Goal: Task Accomplishment & Management: Manage account settings

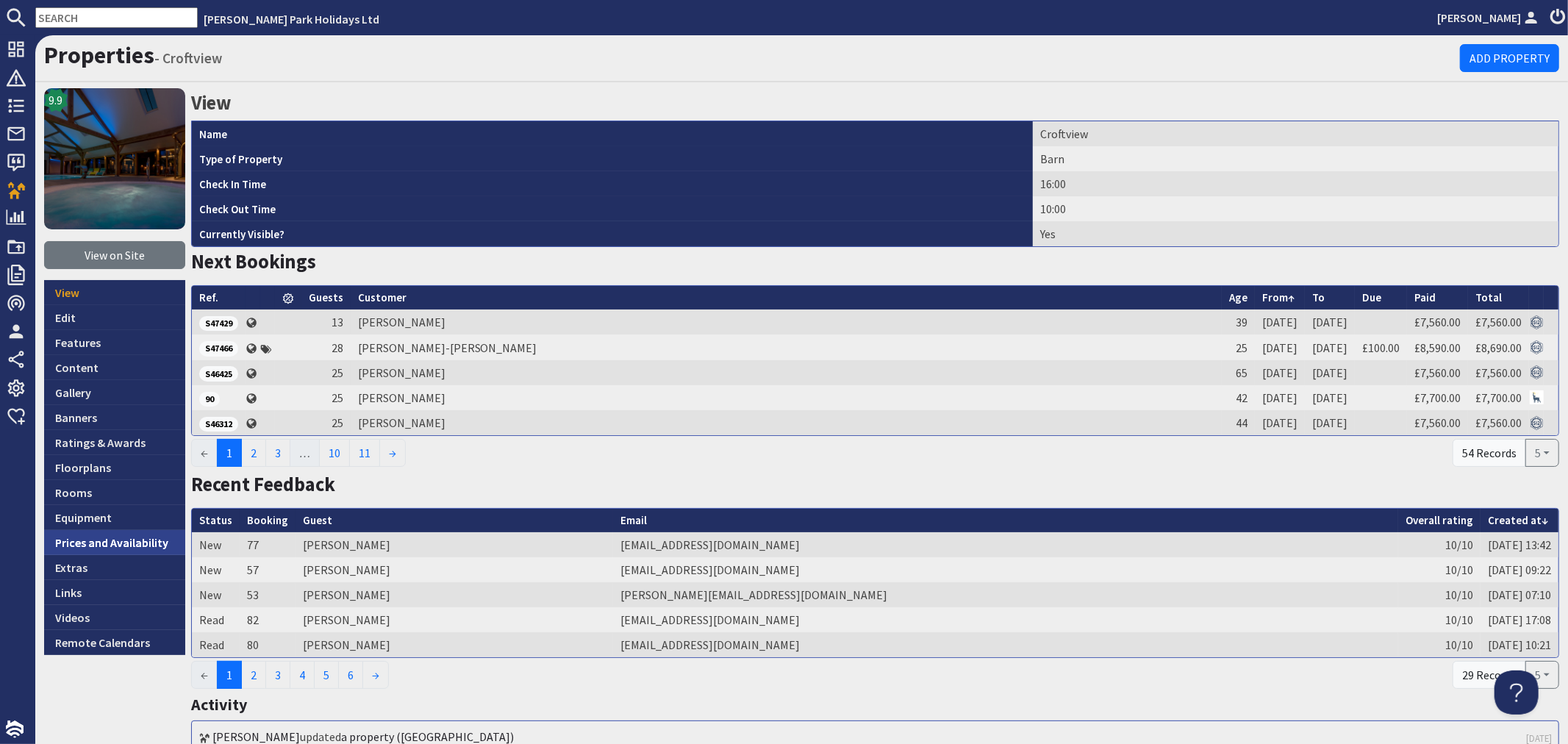
click at [120, 541] on link "Prices and Availability" at bounding box center [115, 542] width 141 height 25
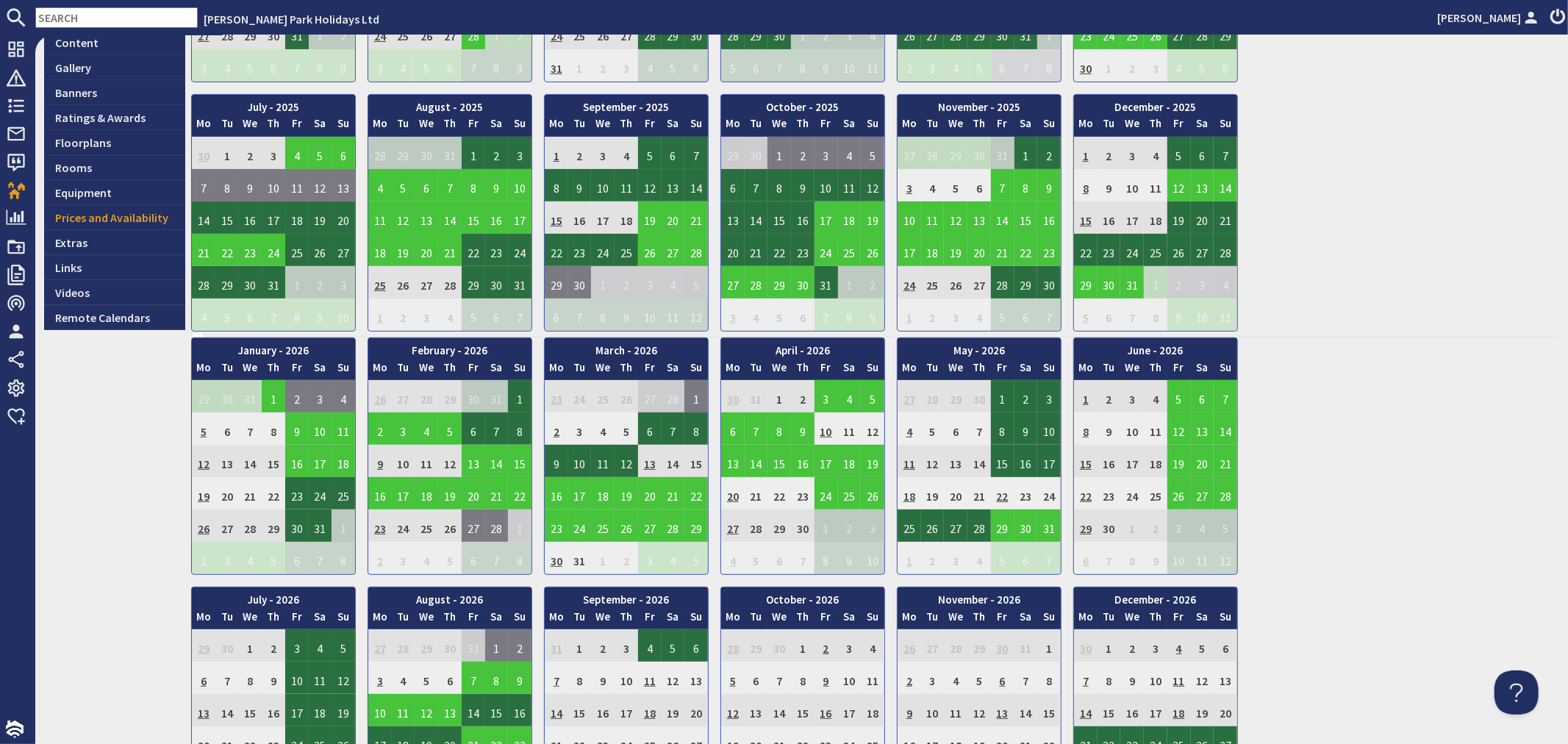
scroll to position [326, 0]
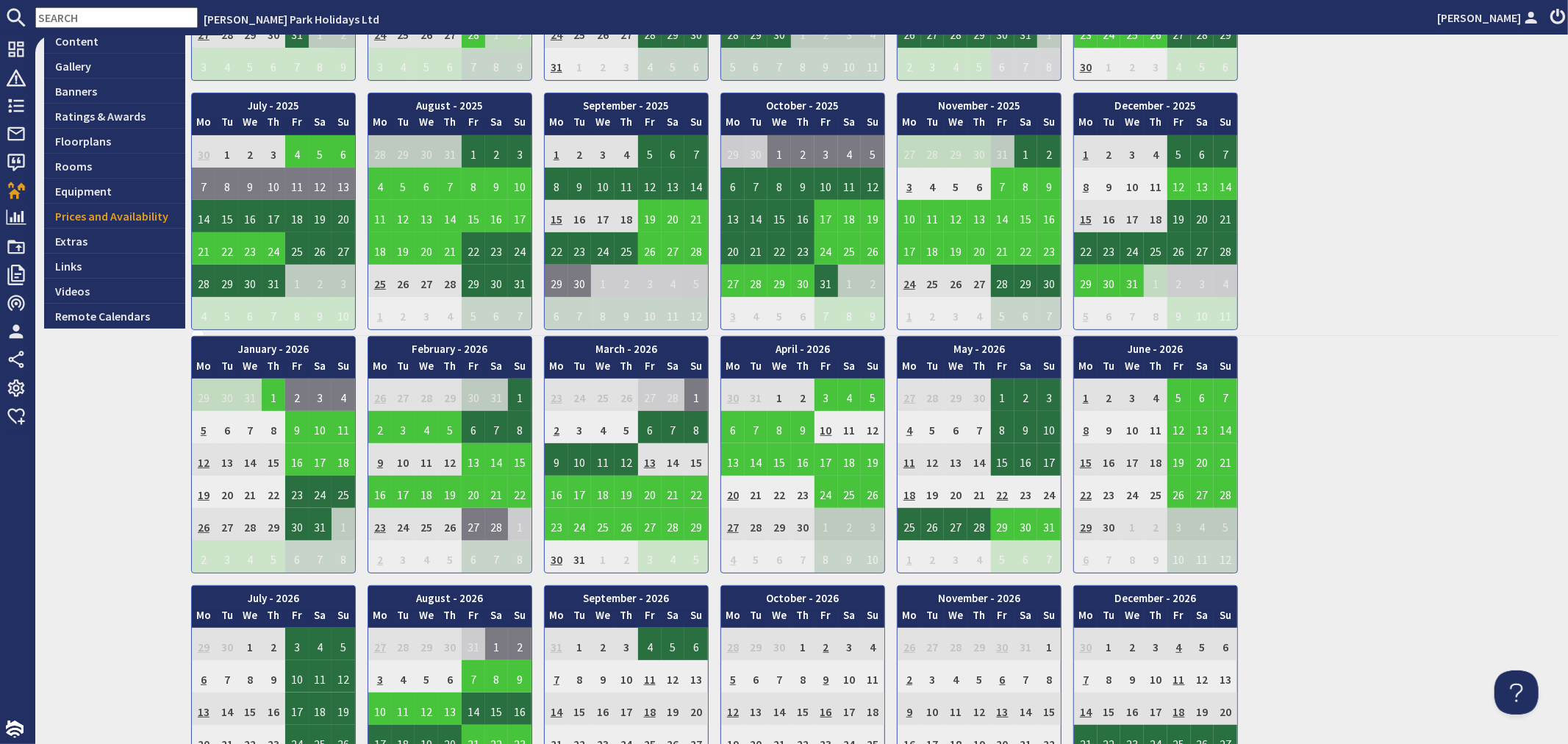
click at [1080, 213] on td "15" at bounding box center [1085, 215] width 24 height 32
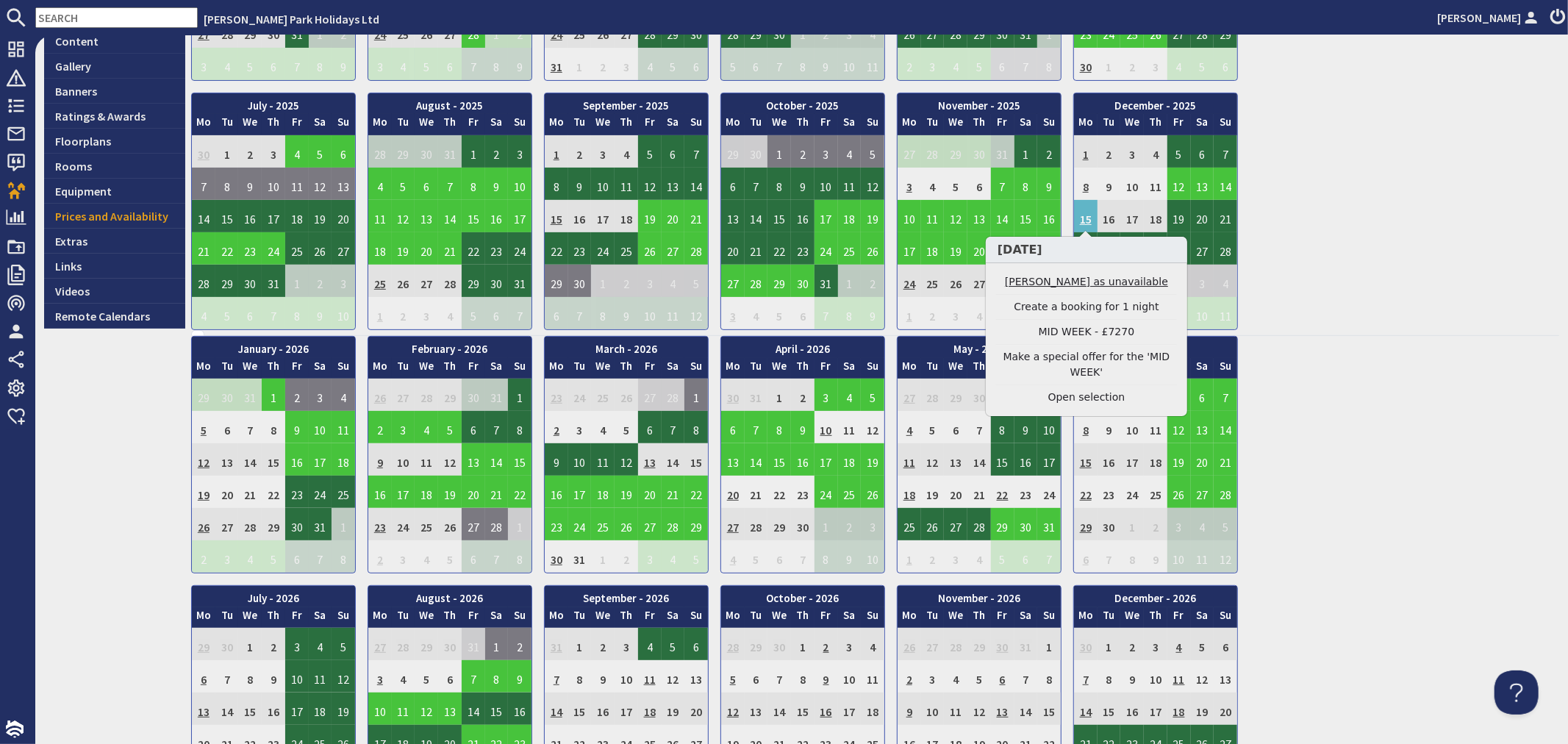
click at [1080, 277] on link "[PERSON_NAME] as unavailable" at bounding box center [1086, 282] width 181 height 16
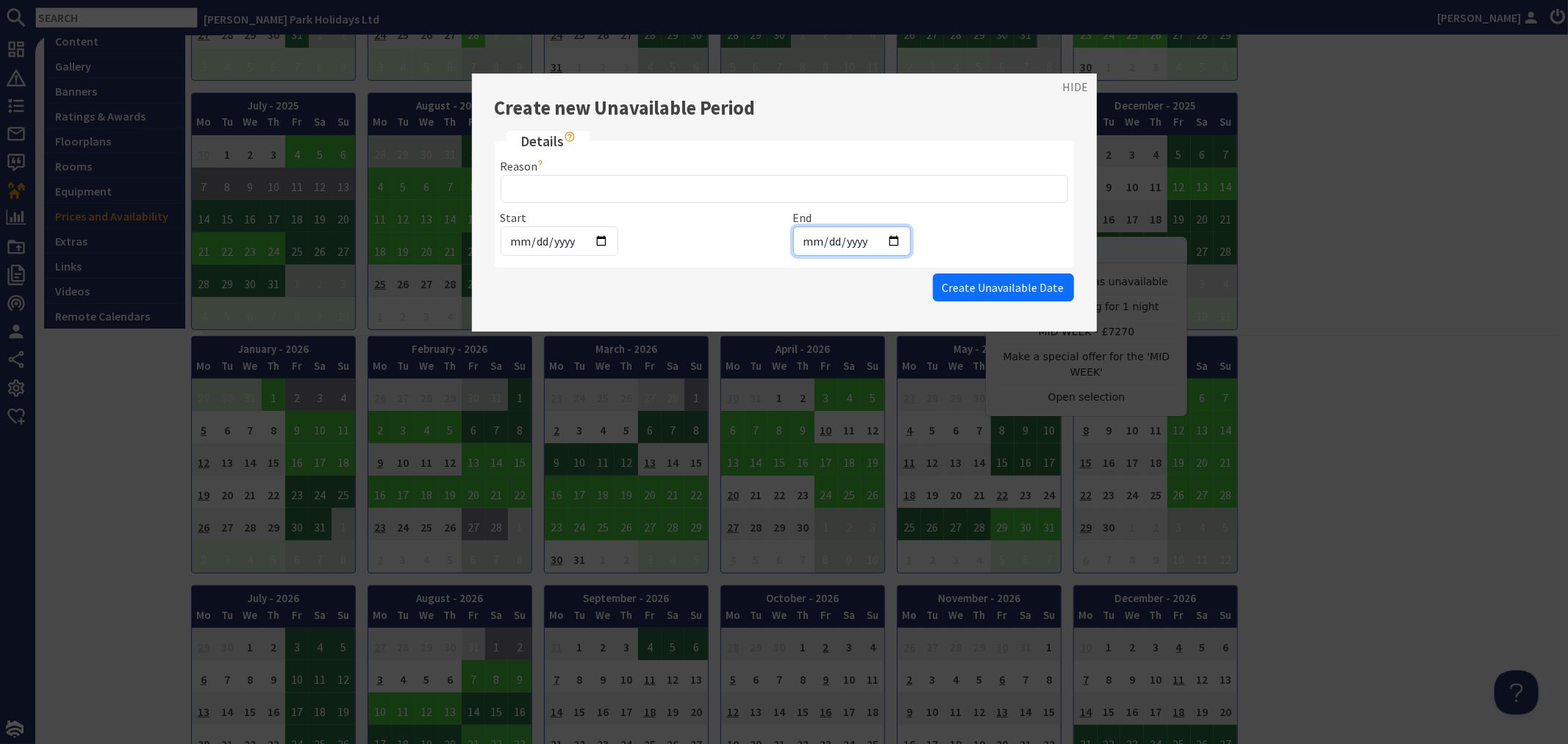
click at [840, 245] on input "[DATE]" at bounding box center [852, 241] width 118 height 30
click at [894, 240] on input "[DATE]" at bounding box center [852, 241] width 118 height 30
type input "[DATE]"
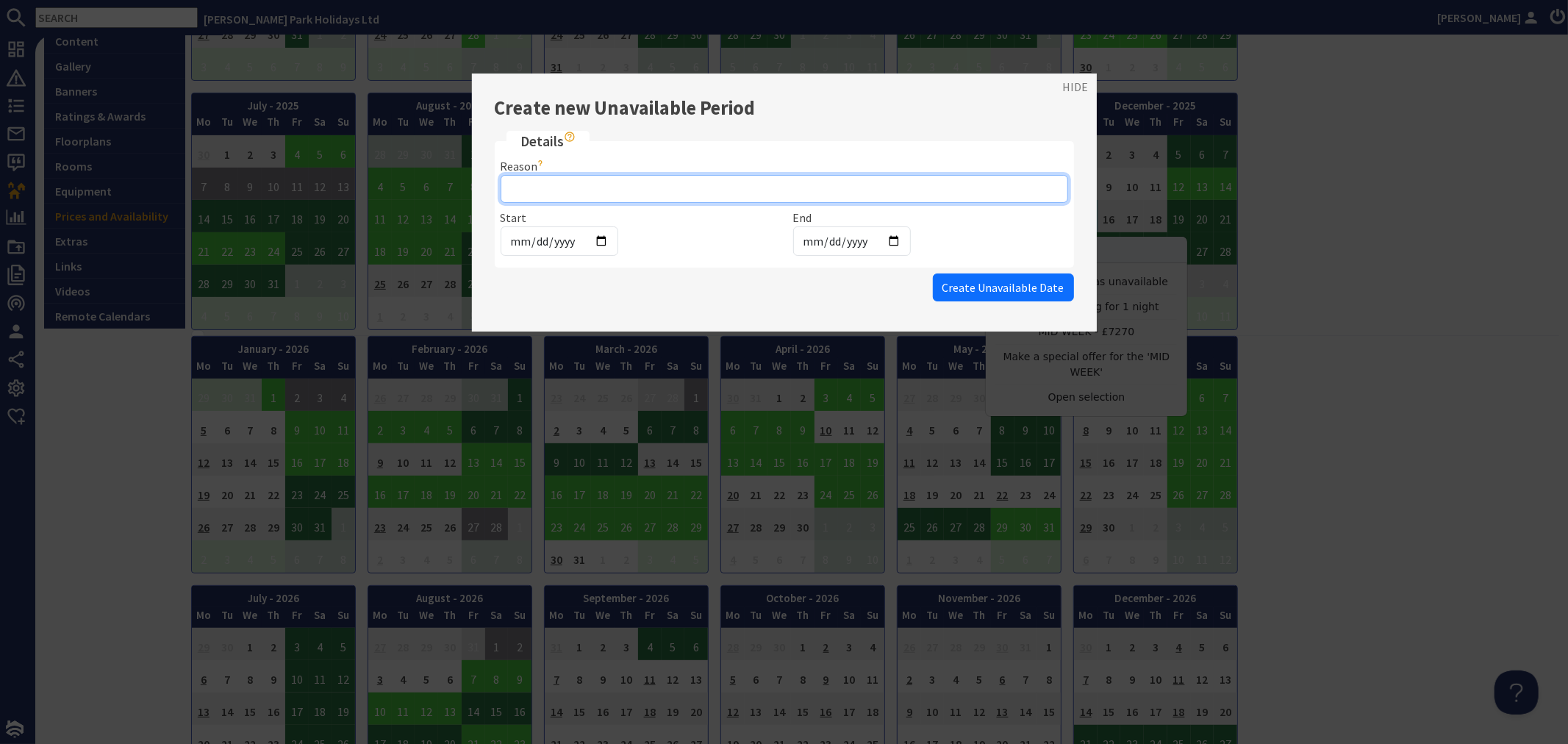
click at [616, 188] on input "Reason" at bounding box center [784, 189] width 567 height 28
type input "A2A - Christmas party"
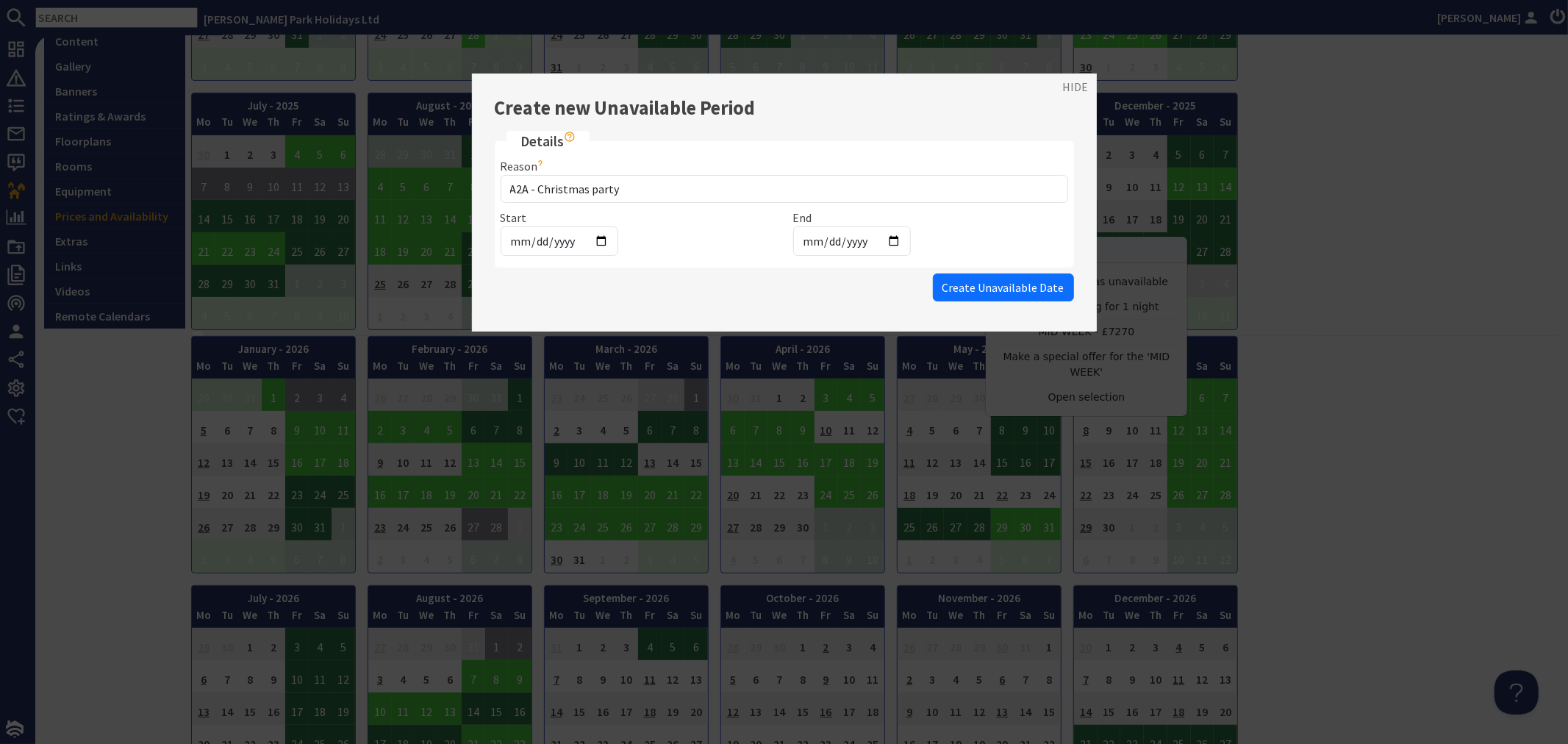
click at [1047, 304] on div "HIDE Create new Unavailable Period Details Reason A2A - Christmas party The rea…" at bounding box center [784, 202] width 625 height 258
click at [1040, 298] on button "Create Unavailable Date" at bounding box center [1003, 287] width 141 height 28
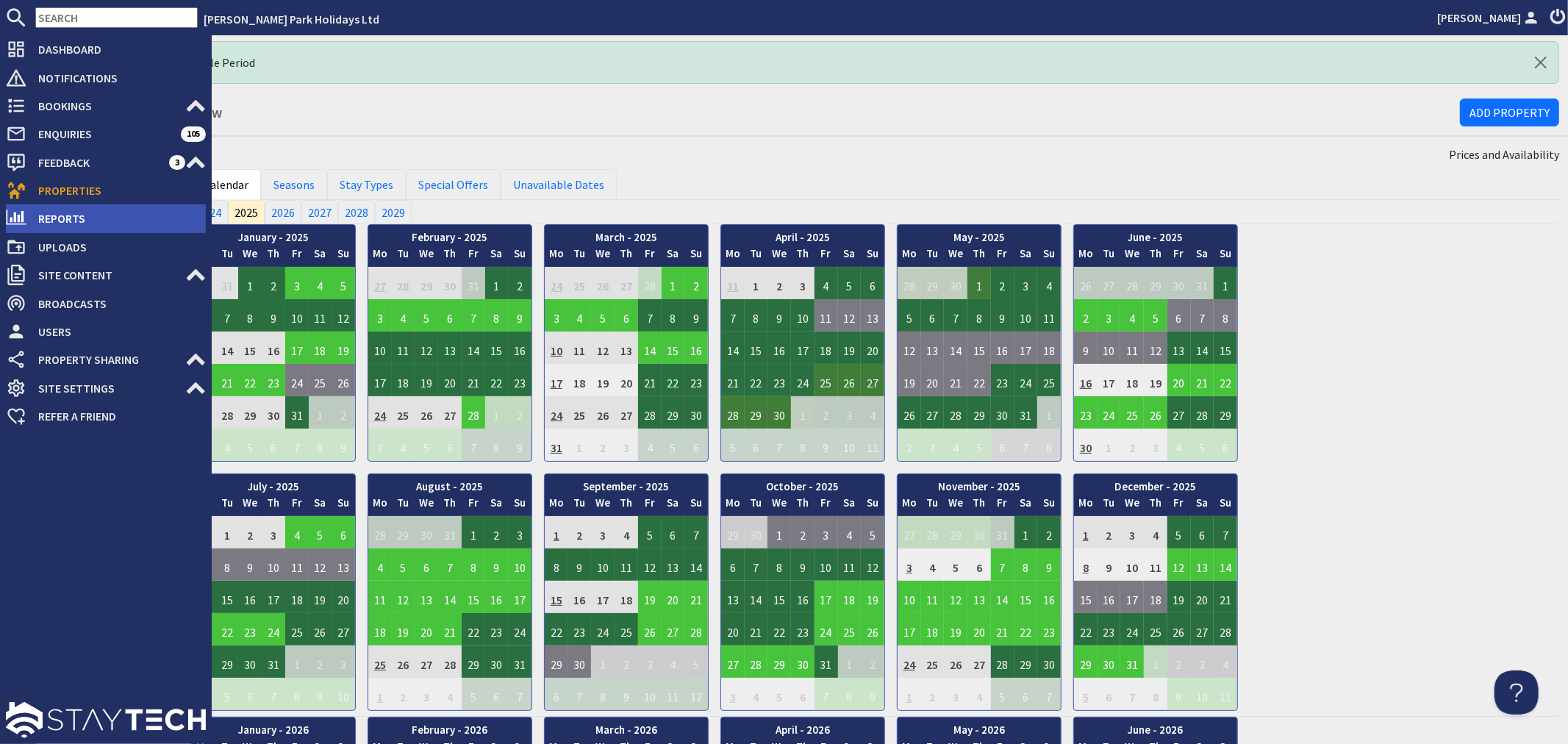
click at [48, 224] on span "Reports" at bounding box center [116, 218] width 180 height 24
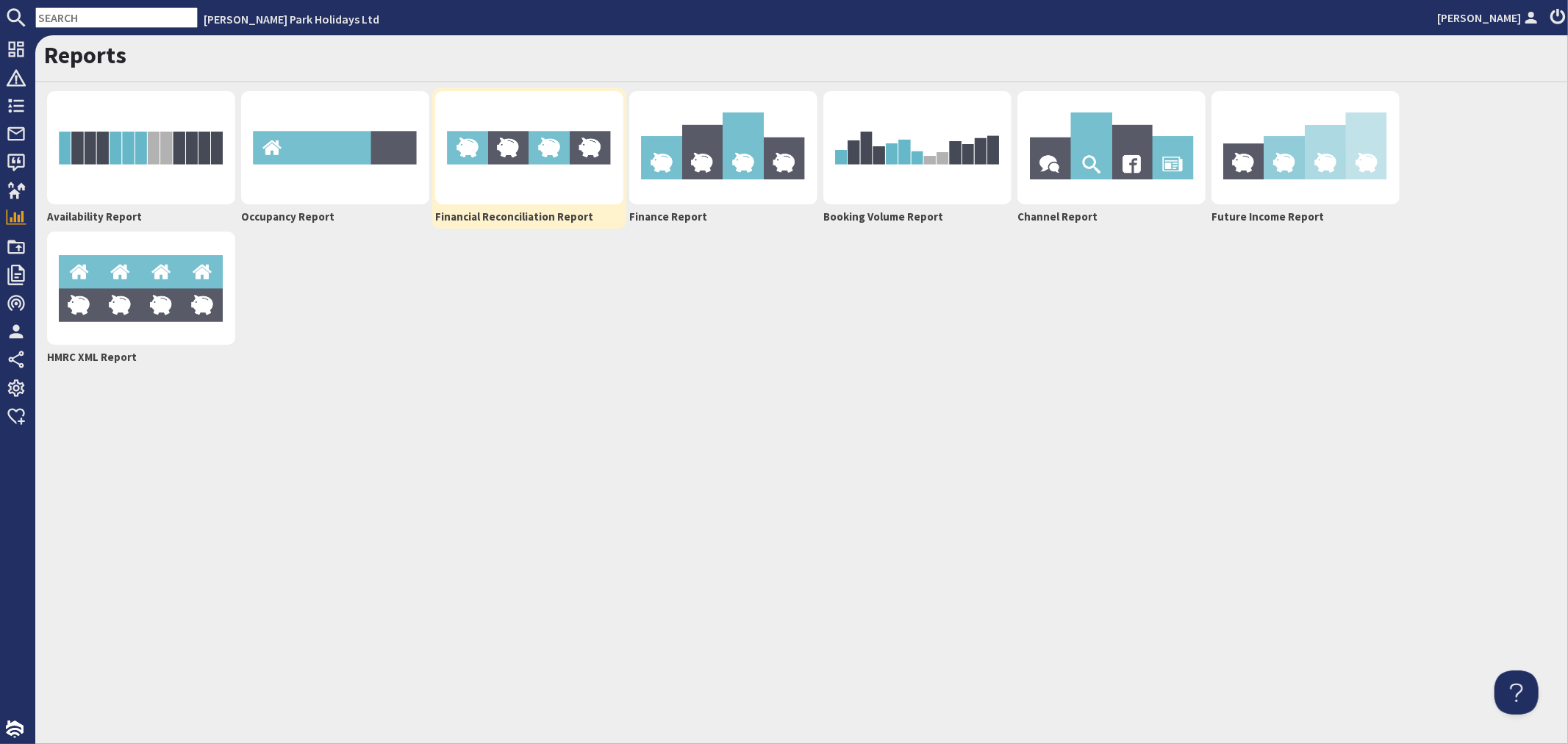
click at [509, 159] on img at bounding box center [530, 147] width 188 height 113
click at [749, 147] on img at bounding box center [723, 147] width 188 height 113
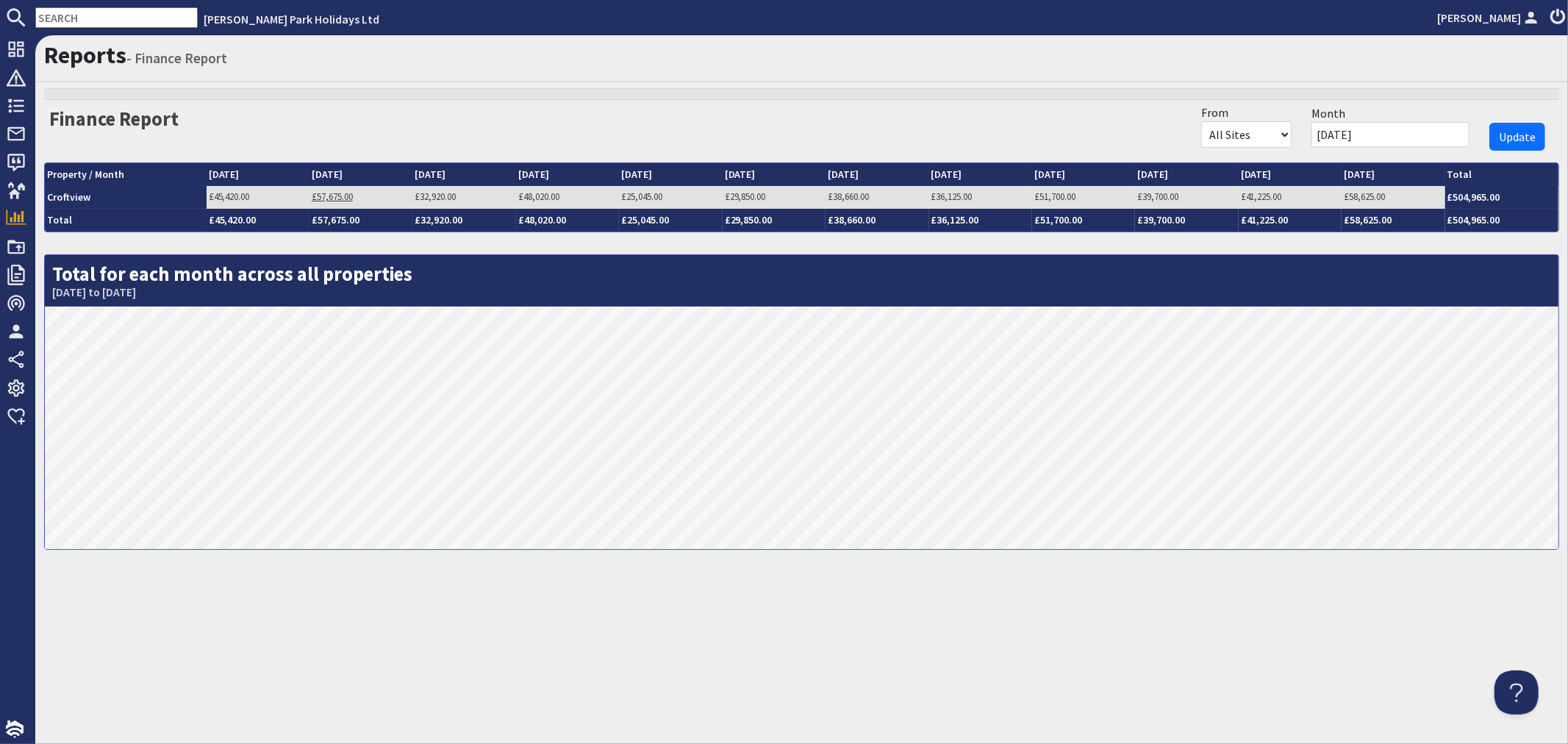
click at [343, 197] on link "£57,675.00" at bounding box center [332, 196] width 41 height 12
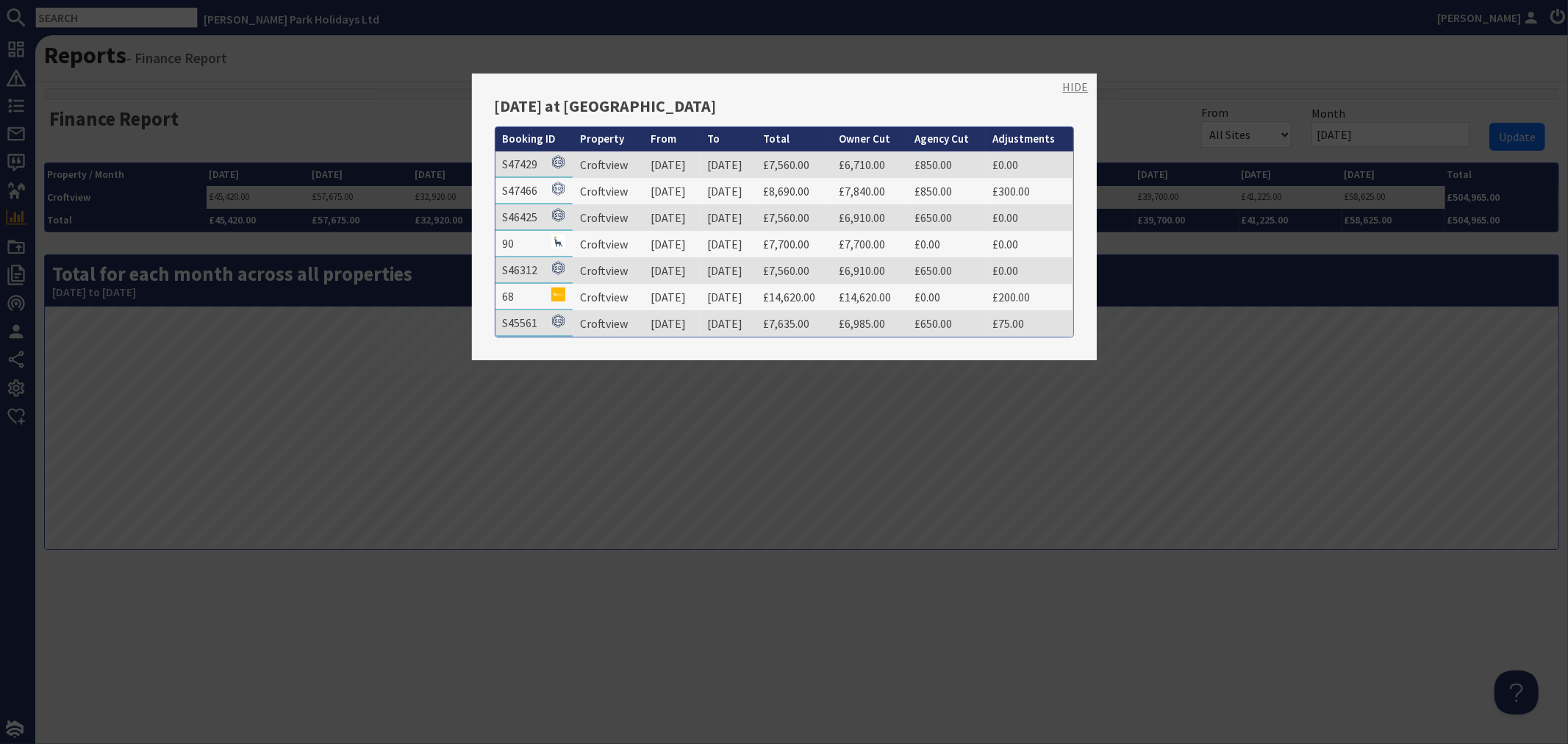
click at [1063, 82] on link "HIDE" at bounding box center [1075, 86] width 25 height 17
